Goal: Find specific page/section: Find specific page/section

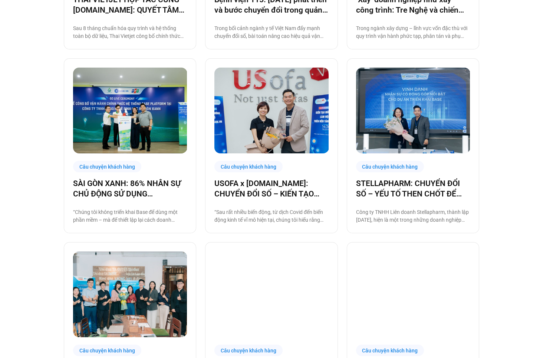
scroll to position [334, 0]
